Goal: Check status: Check status

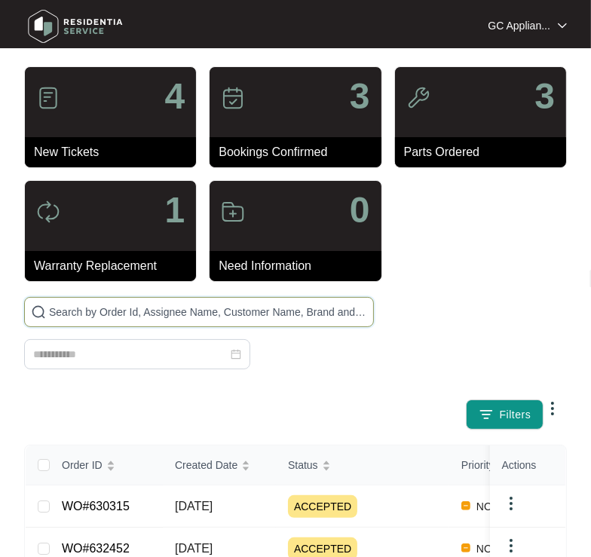
click at [127, 313] on input "text" at bounding box center [208, 312] width 318 height 17
click at [287, 308] on input "text" at bounding box center [208, 312] width 318 height 17
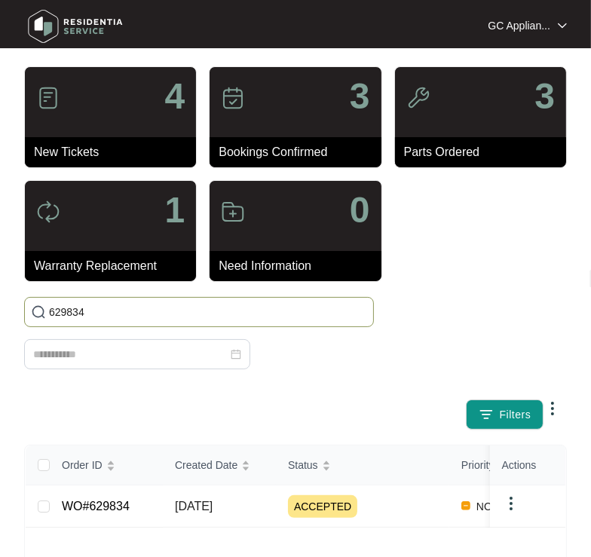
type input "629834"
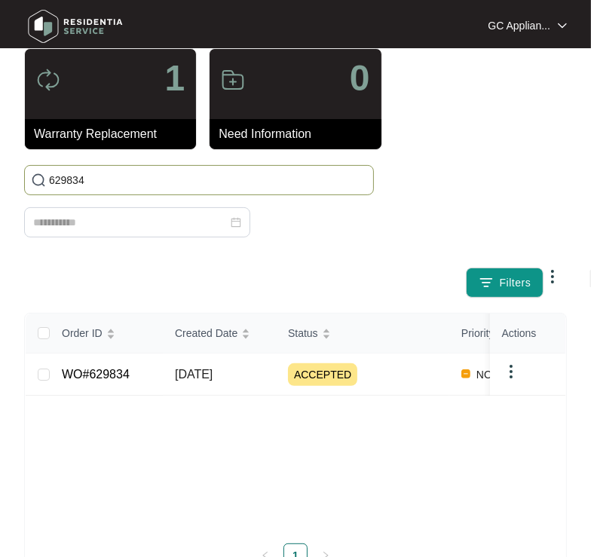
scroll to position [150, 0]
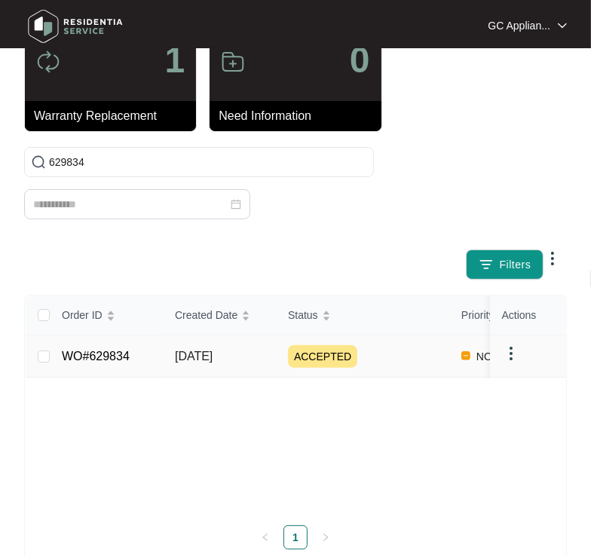
click at [213, 359] on span "[DATE]" at bounding box center [194, 356] width 38 height 13
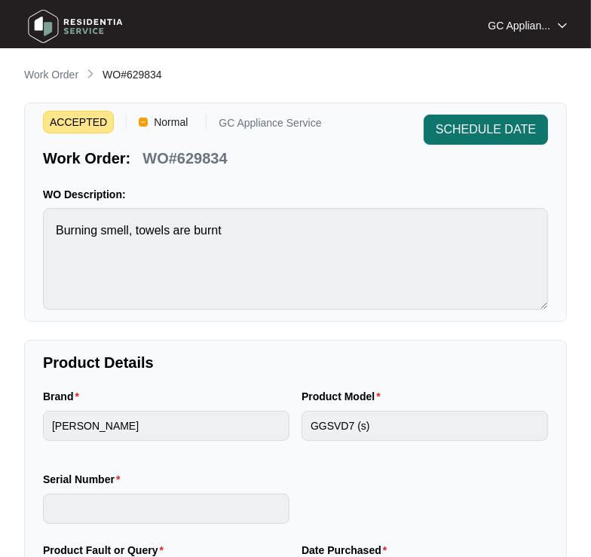
click at [471, 133] on span "SCHEDULE DATE" at bounding box center [486, 130] width 100 height 18
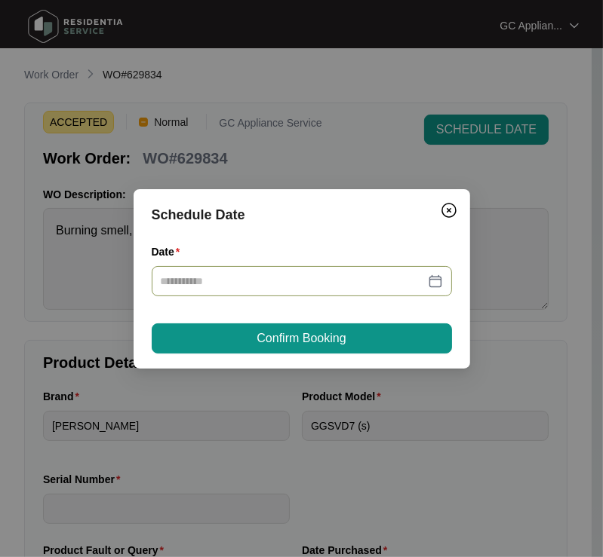
click at [284, 284] on input "Date" at bounding box center [293, 281] width 264 height 17
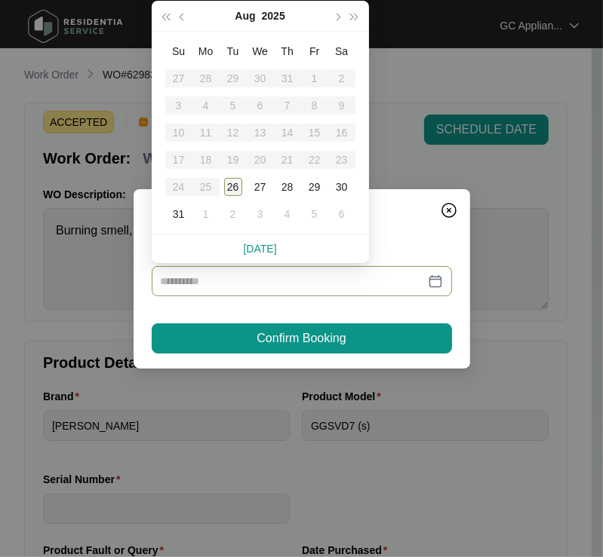
click at [234, 188] on div "26" at bounding box center [233, 187] width 18 height 18
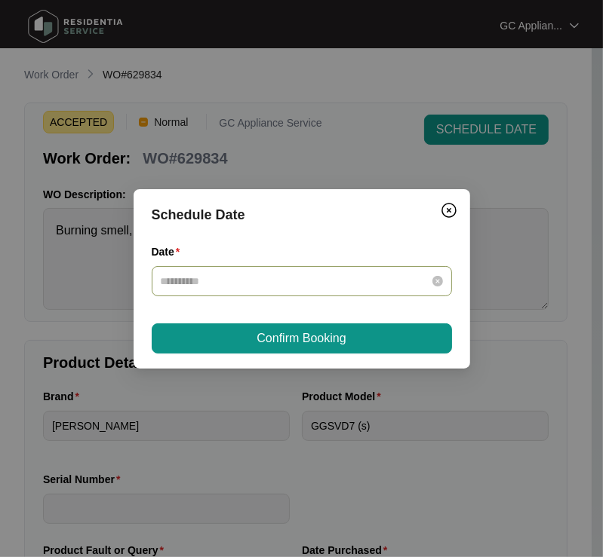
type input "**********"
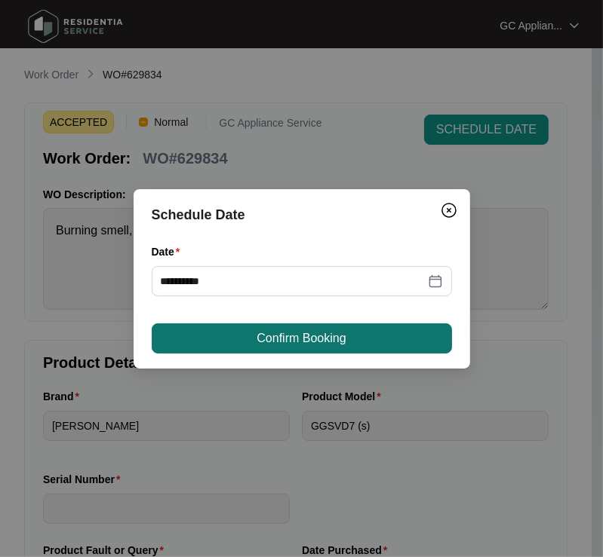
click at [278, 336] on span "Confirm Booking" at bounding box center [300, 339] width 89 height 18
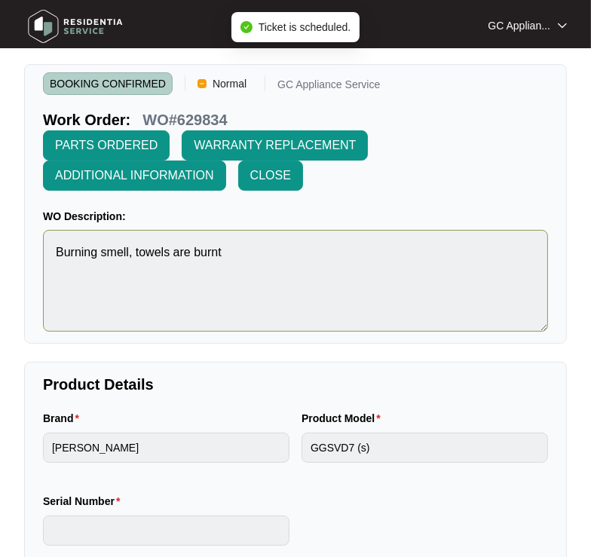
scroll to position [75, 0]
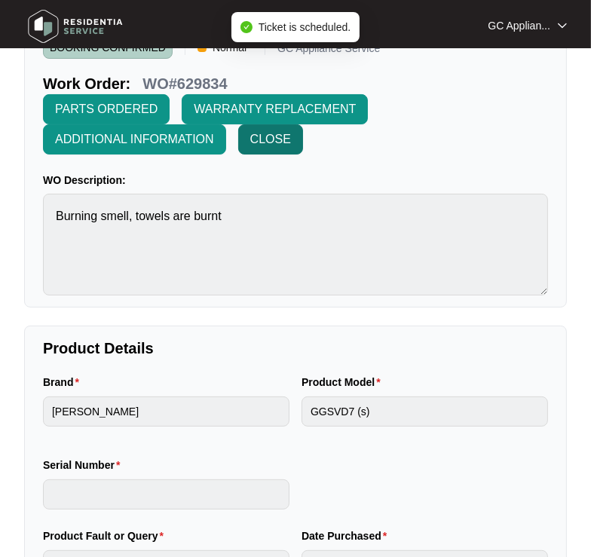
click at [265, 131] on span "CLOSE" at bounding box center [270, 139] width 41 height 18
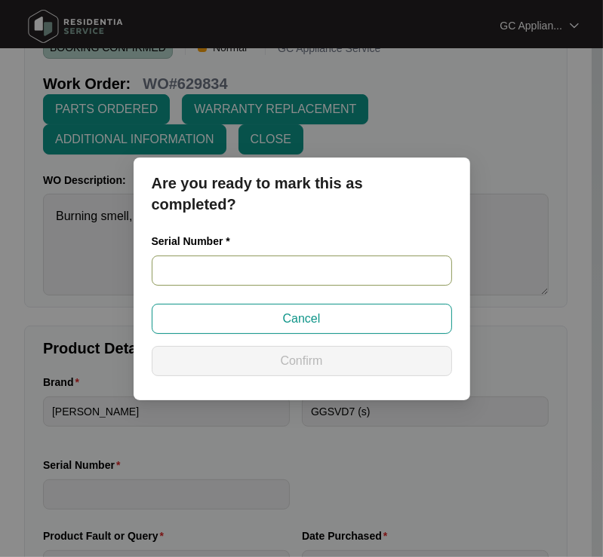
click at [243, 281] on input "text" at bounding box center [302, 271] width 300 height 30
paste input "541U5186301A3055L00151"
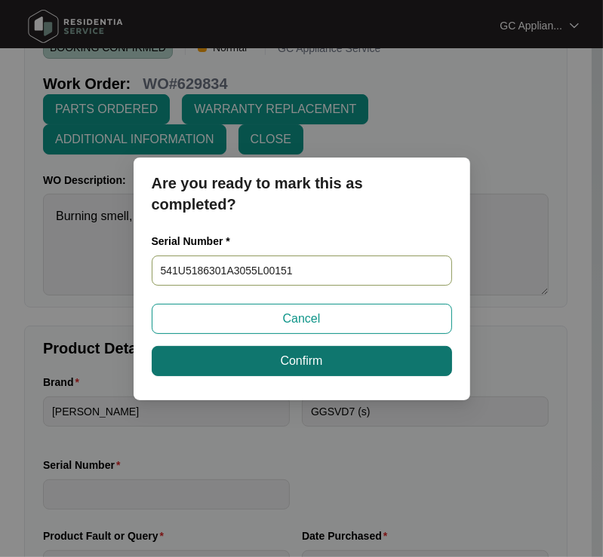
type input "541U5186301A3055L00151"
click at [236, 362] on button "Confirm" at bounding box center [302, 361] width 300 height 30
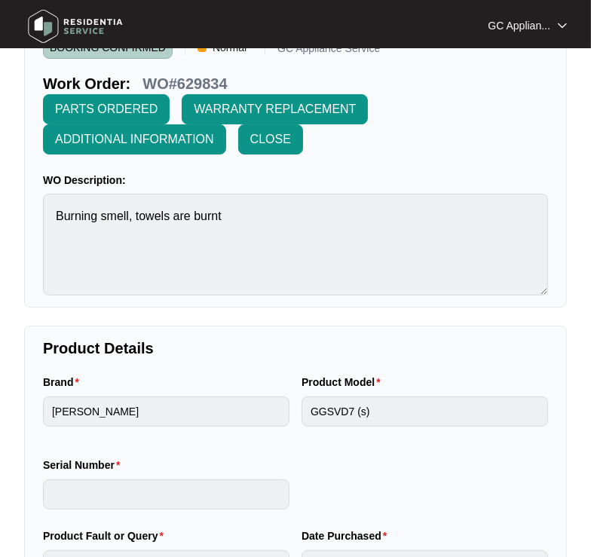
type input "541U5186301A3055L00151"
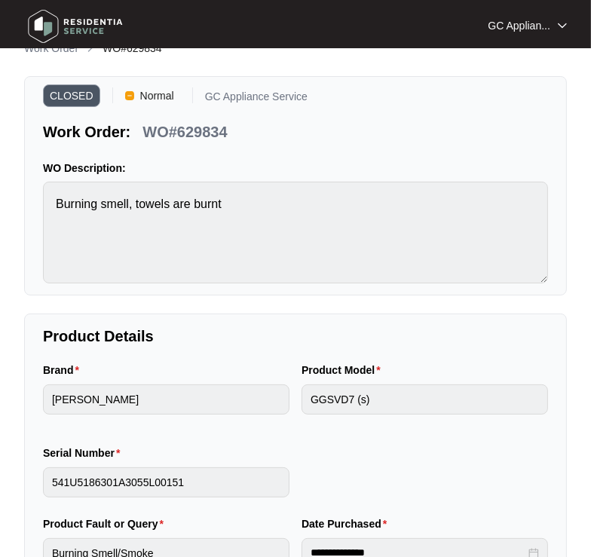
scroll to position [0, 0]
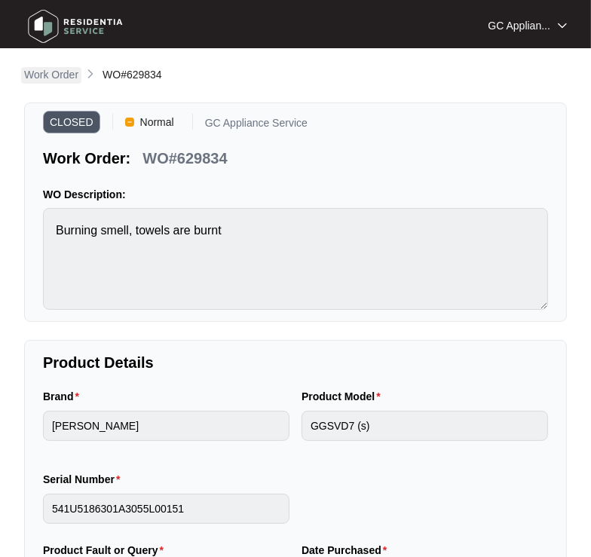
click at [49, 78] on p "Work Order" at bounding box center [51, 74] width 54 height 15
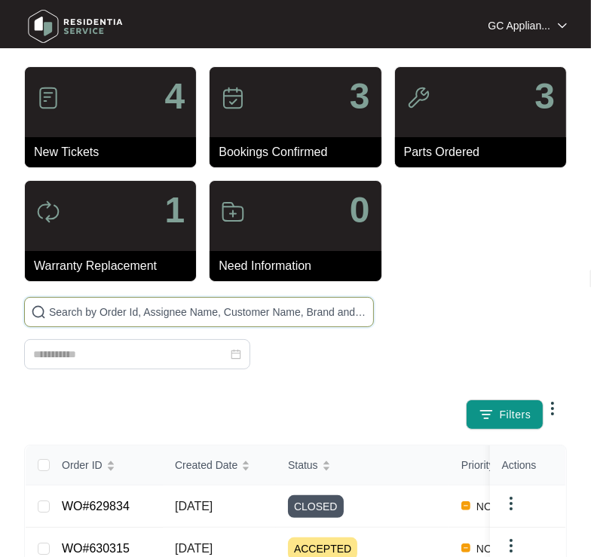
click at [92, 314] on input "text" at bounding box center [208, 312] width 318 height 17
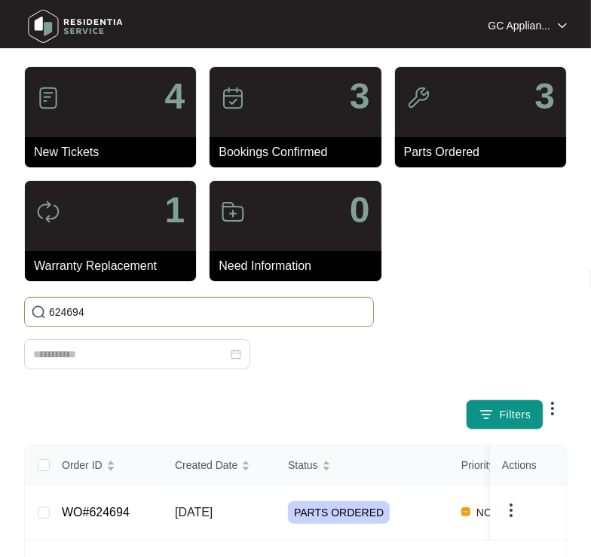
type input "624694"
click at [192, 520] on td "[DATE]" at bounding box center [219, 513] width 113 height 55
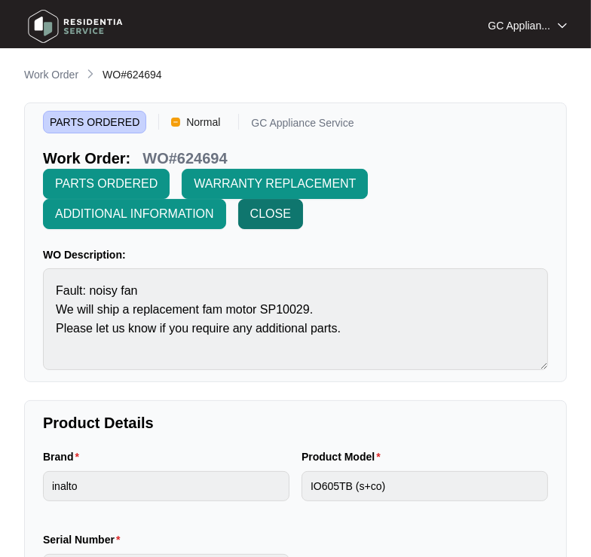
click at [275, 205] on span "CLOSE" at bounding box center [270, 214] width 41 height 18
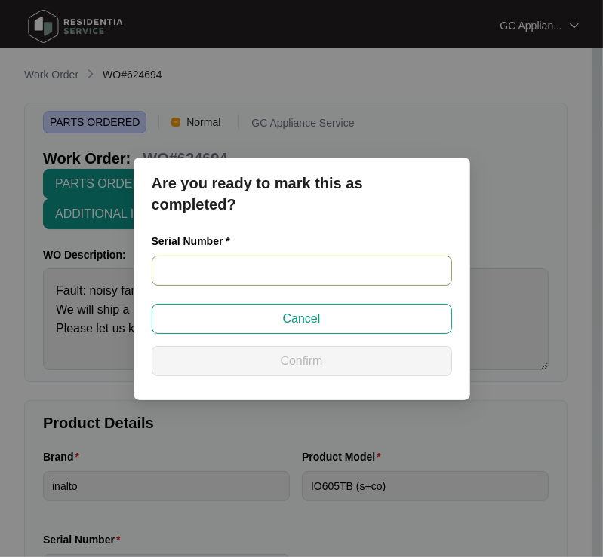
click at [249, 275] on input "text" at bounding box center [302, 271] width 300 height 30
paste input "2023500110"
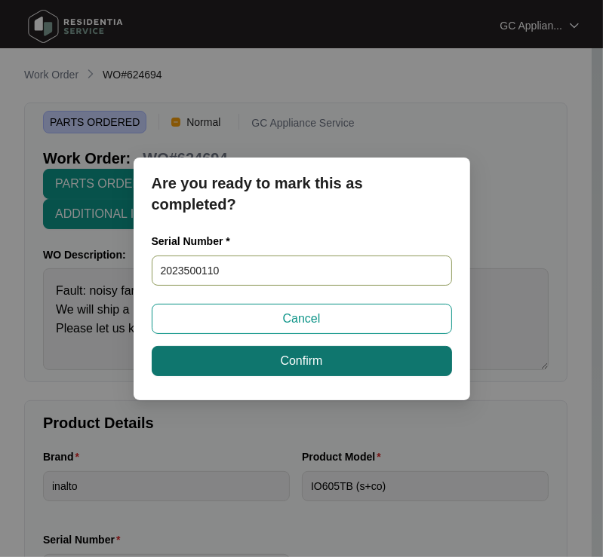
type input "2023500110"
click at [276, 360] on button "Confirm" at bounding box center [302, 361] width 300 height 30
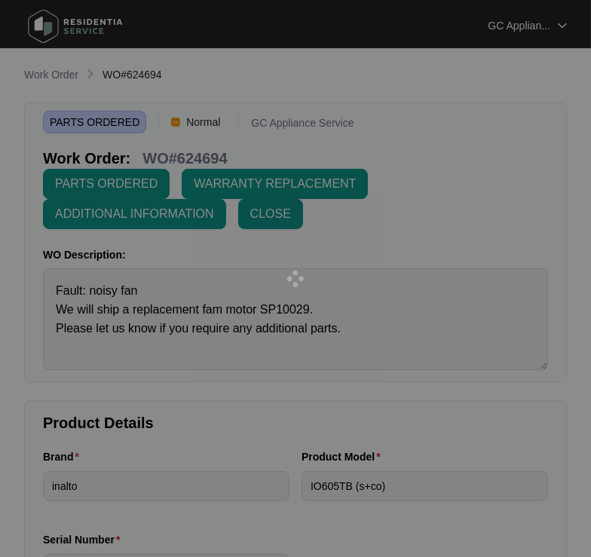
type input "2023500110"
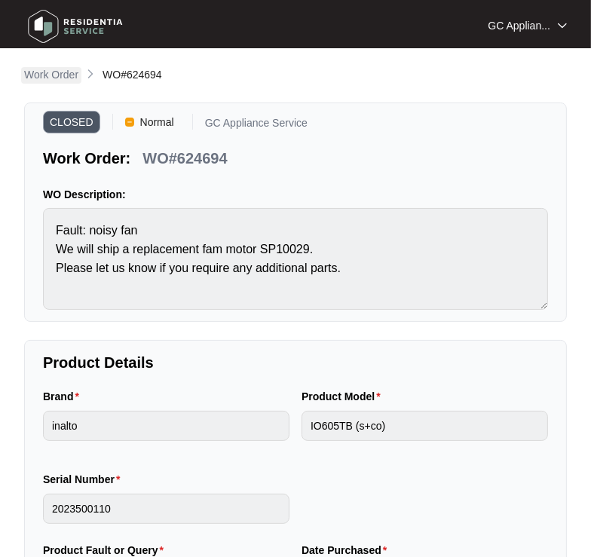
click at [66, 81] on p "Work Order" at bounding box center [51, 74] width 54 height 15
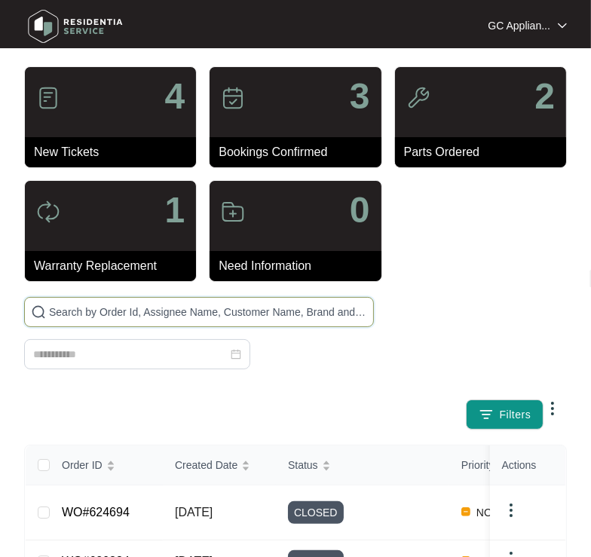
click at [115, 310] on input "text" at bounding box center [208, 312] width 318 height 17
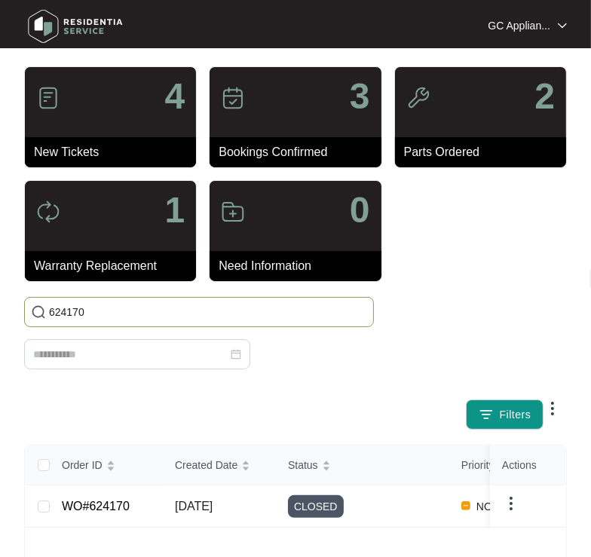
type input "624170"
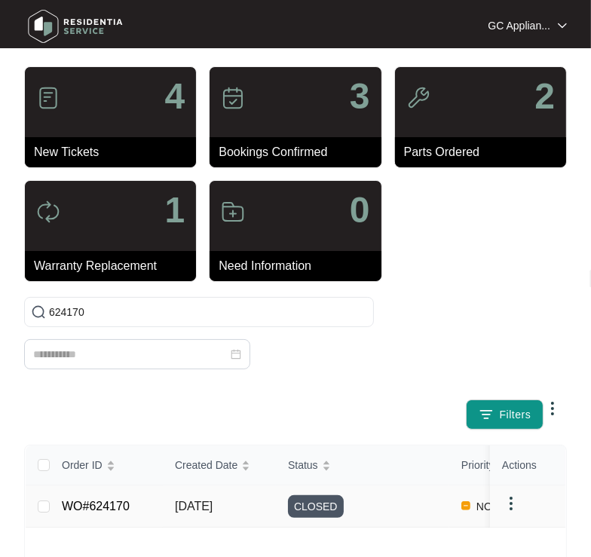
click at [188, 508] on span "[DATE]" at bounding box center [194, 506] width 38 height 13
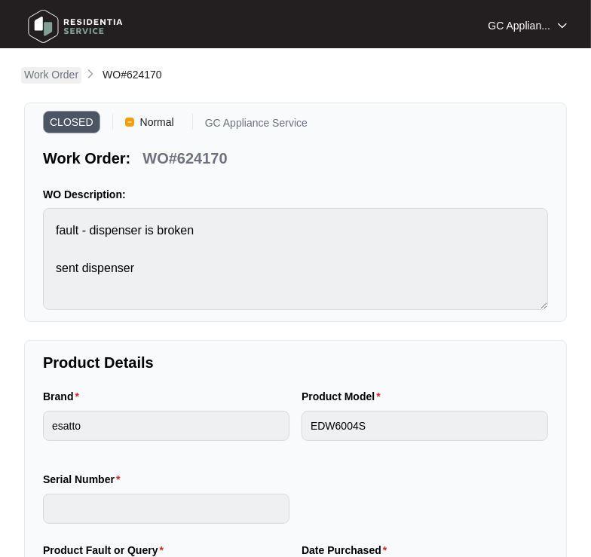
click at [51, 78] on p "Work Order" at bounding box center [51, 74] width 54 height 15
